Goal: Navigation & Orientation: Find specific page/section

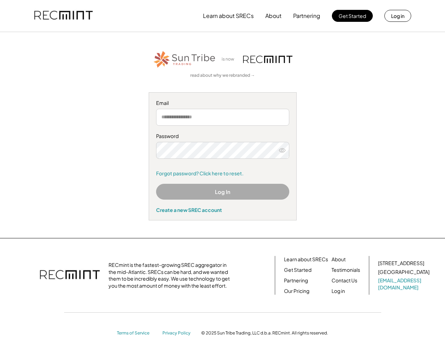
click at [222, 169] on div "Password Forgot password? Click here to reset." at bounding box center [222, 155] width 133 height 44
click at [222, 16] on button "Learn about SRECs" at bounding box center [228, 16] width 51 height 14
click at [223, 16] on button "Learn about SRECs" at bounding box center [228, 16] width 51 height 14
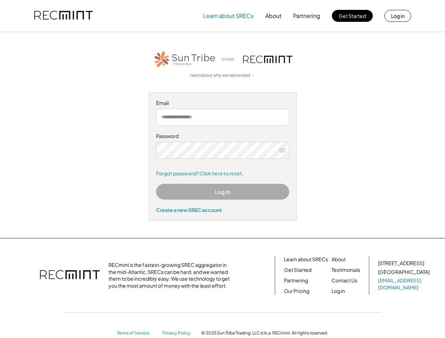
click at [63, 16] on img at bounding box center [63, 16] width 58 height 24
click at [307, 16] on button "Partnering" at bounding box center [306, 16] width 27 height 14
click at [228, 16] on button "Learn about SRECs" at bounding box center [228, 16] width 51 height 14
click at [273, 16] on button "About" at bounding box center [273, 16] width 16 height 14
